Goal: Task Accomplishment & Management: Use online tool/utility

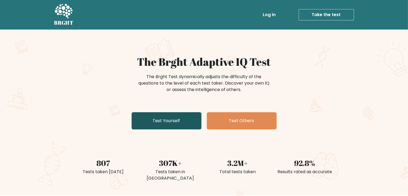
click at [169, 122] on link "Test Yourself" at bounding box center [167, 120] width 70 height 17
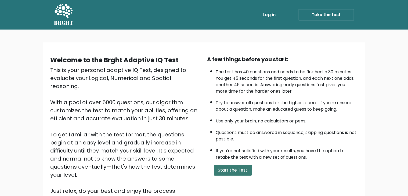
click at [235, 168] on button "Start the Test" at bounding box center [233, 170] width 38 height 11
click at [238, 167] on button "Start the Test" at bounding box center [233, 170] width 38 height 11
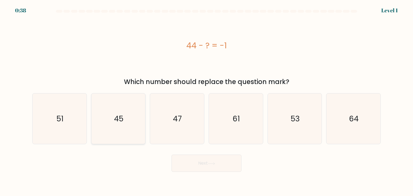
click at [124, 121] on icon "45" at bounding box center [118, 118] width 50 height 50
click at [206, 101] on input "b. 45" at bounding box center [206, 99] width 0 height 3
radio input "true"
click at [210, 163] on icon at bounding box center [211, 163] width 7 height 3
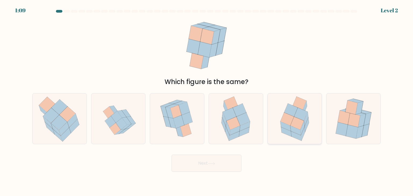
click at [290, 118] on icon at bounding box center [286, 119] width 13 height 13
click at [207, 101] on input "e." at bounding box center [206, 99] width 0 height 3
radio input "true"
click at [223, 170] on button "Next" at bounding box center [206, 163] width 70 height 17
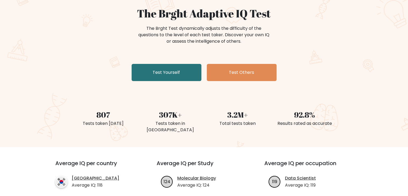
scroll to position [49, 0]
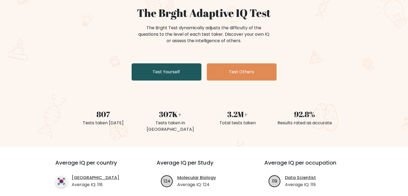
click at [172, 72] on link "Test Yourself" at bounding box center [167, 71] width 70 height 17
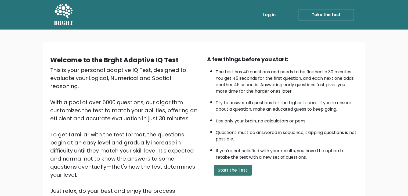
click at [231, 173] on button "Start the Test" at bounding box center [233, 170] width 38 height 11
